Goal: Information Seeking & Learning: Learn about a topic

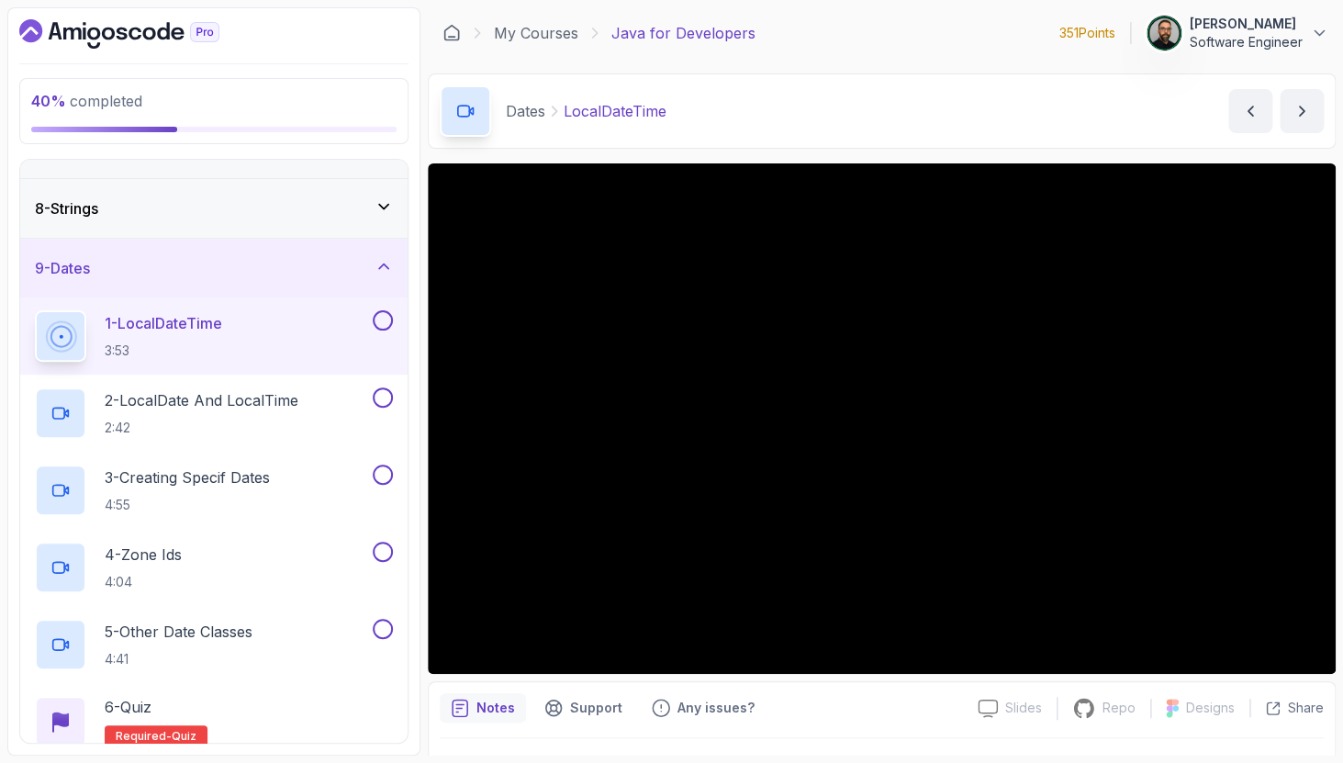
scroll to position [406, 0]
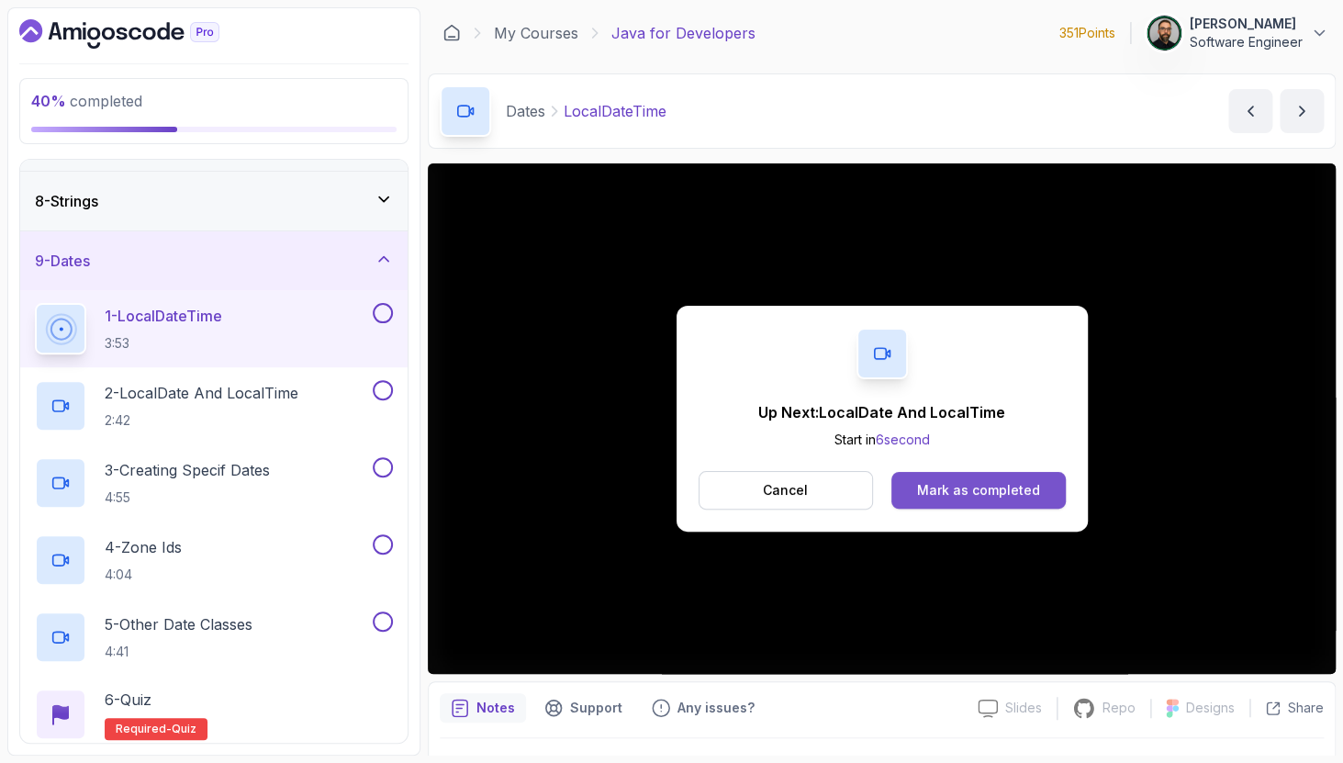
click at [926, 489] on div "Mark as completed" at bounding box center [978, 490] width 123 height 18
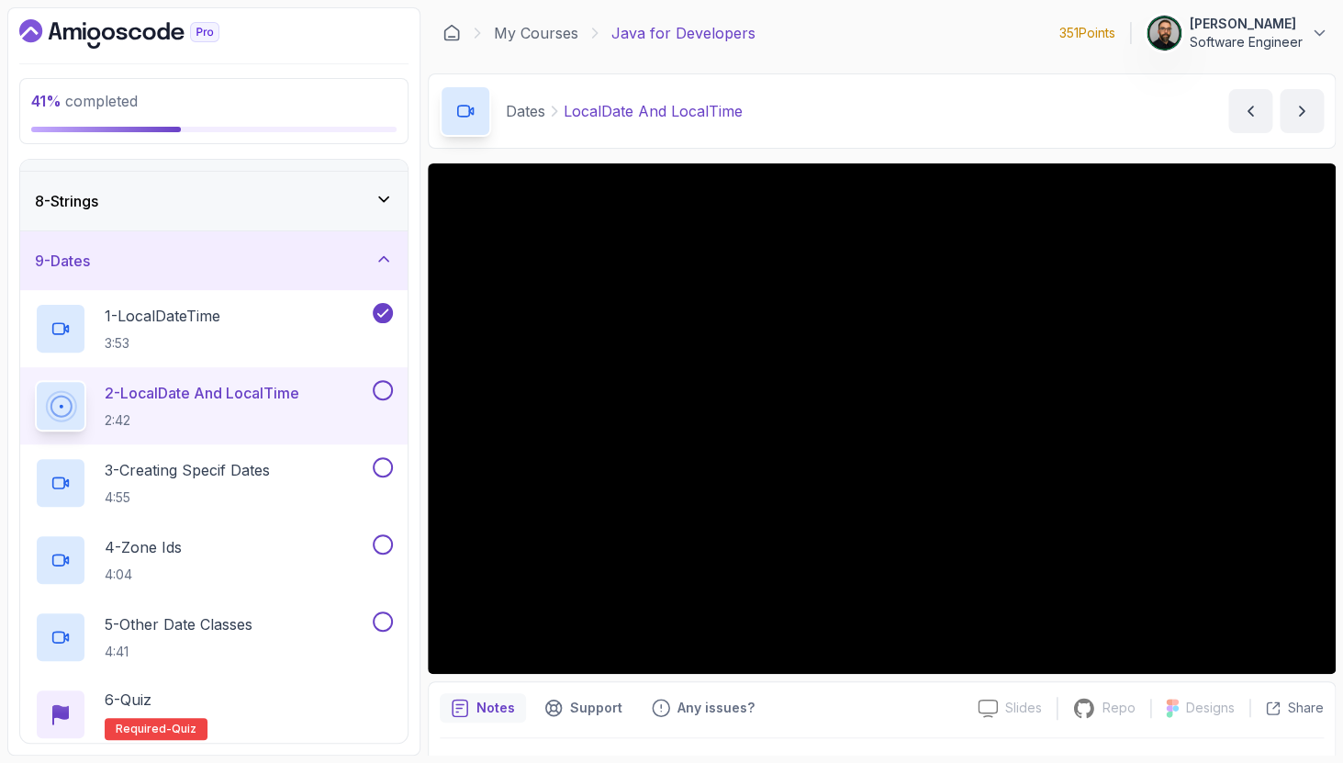
click at [385, 386] on button at bounding box center [383, 390] width 20 height 20
click at [298, 481] on div "3 - Creating Specif Dates 4:55" at bounding box center [202, 482] width 334 height 51
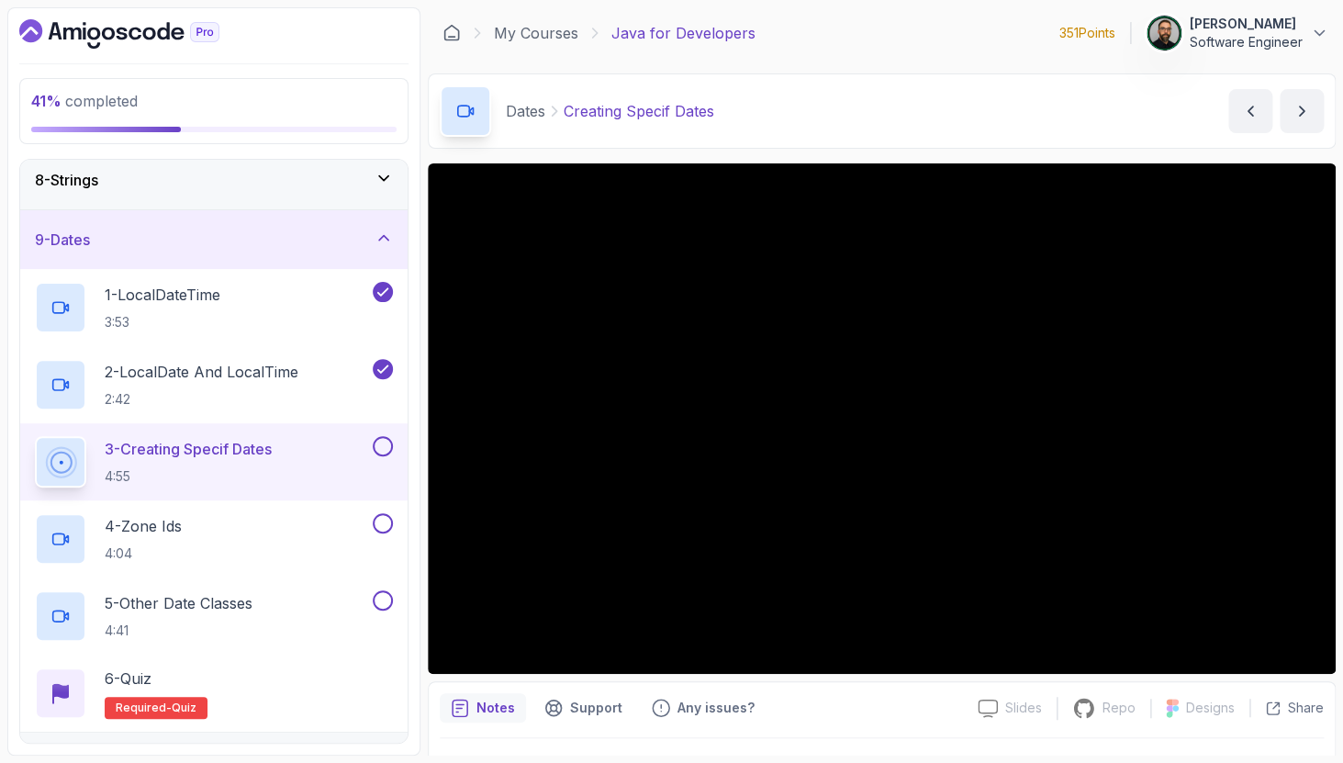
scroll to position [433, 0]
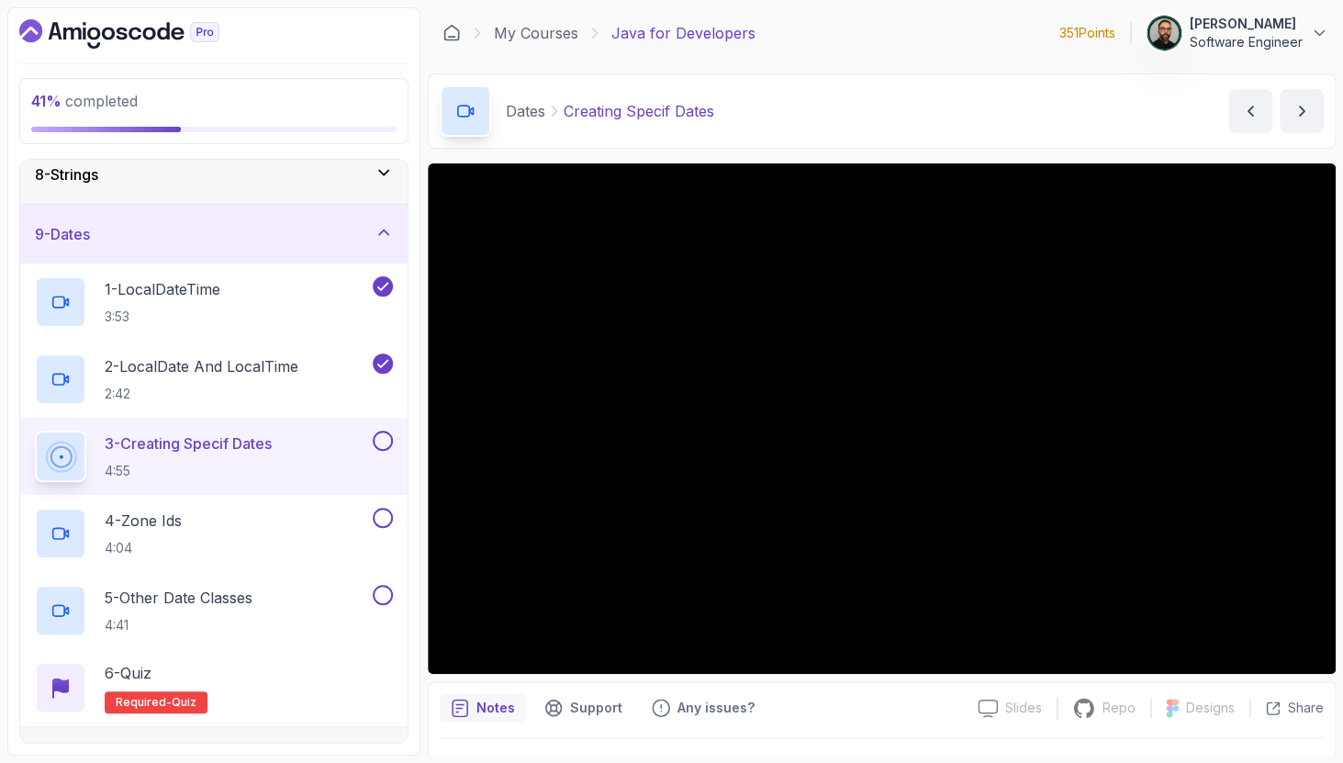
click at [35, 431] on button "3 - Creating Specif Dates 4:55" at bounding box center [214, 456] width 358 height 51
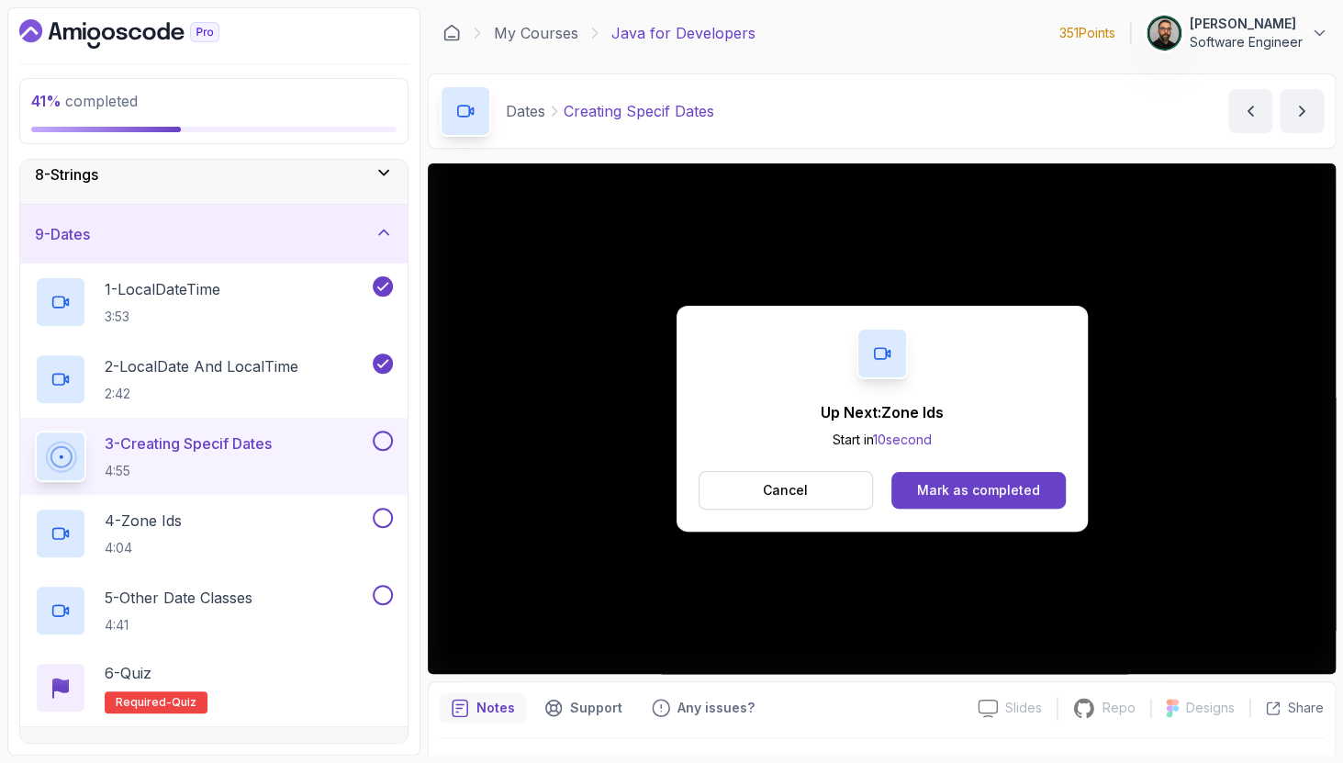
click at [381, 439] on button at bounding box center [383, 441] width 20 height 20
click at [941, 494] on div "Mark as completed" at bounding box center [978, 490] width 123 height 18
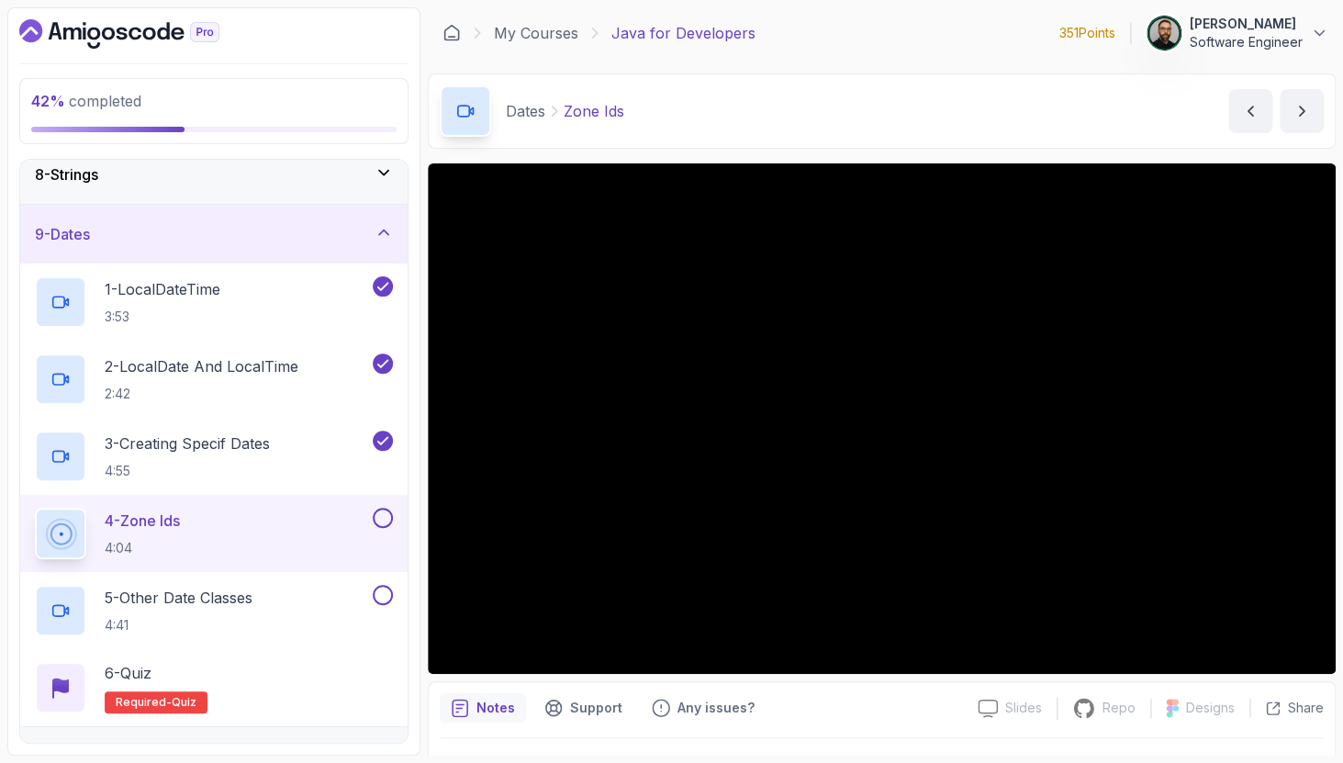
scroll to position [46, 0]
